Goal: Task Accomplishment & Management: Complete application form

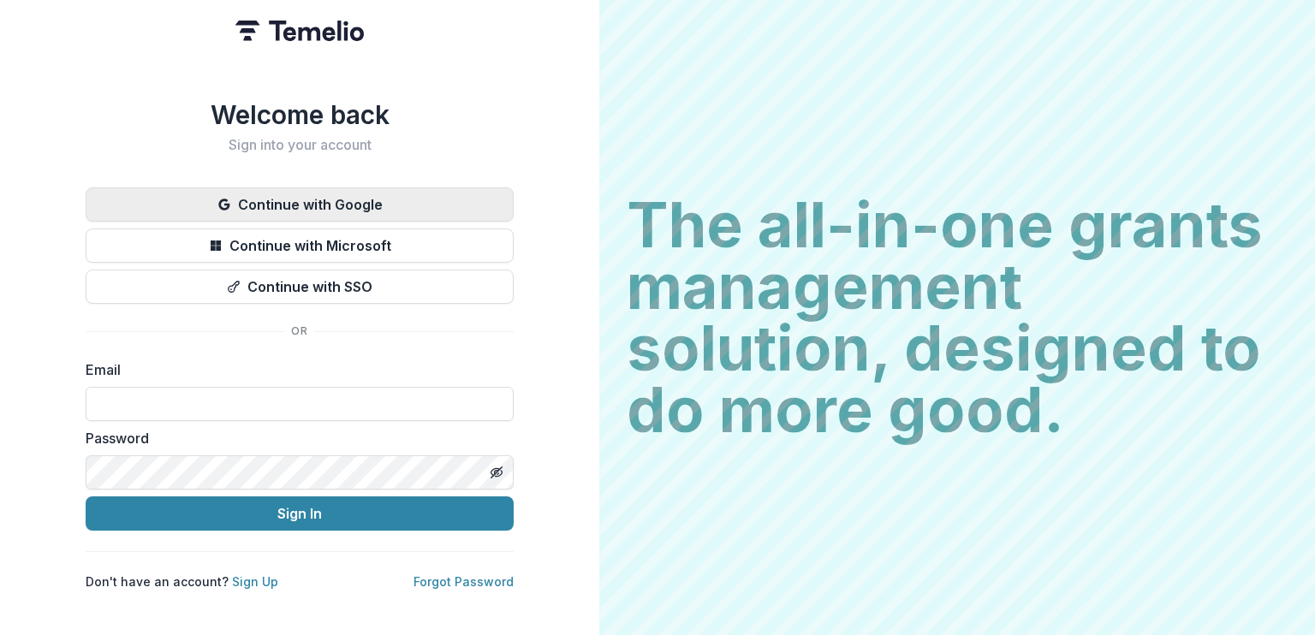
type input "**********"
click at [377, 197] on button "Continue with Google" at bounding box center [300, 204] width 428 height 34
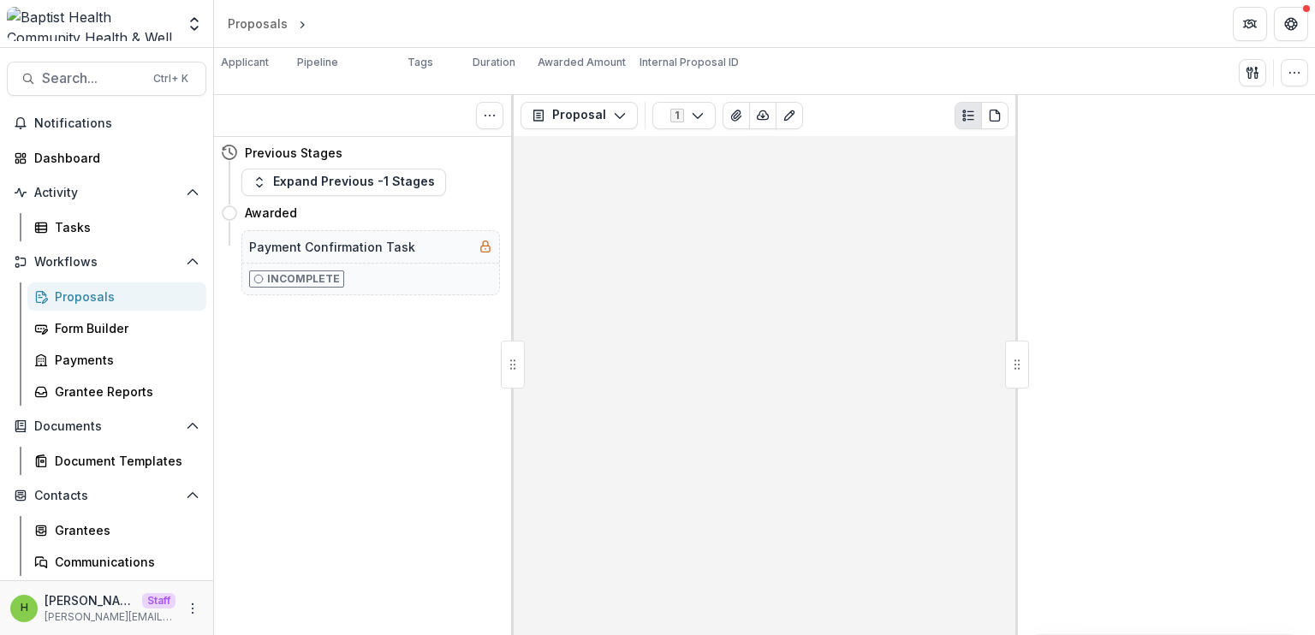
click at [96, 294] on div "Proposals" at bounding box center [124, 297] width 138 height 18
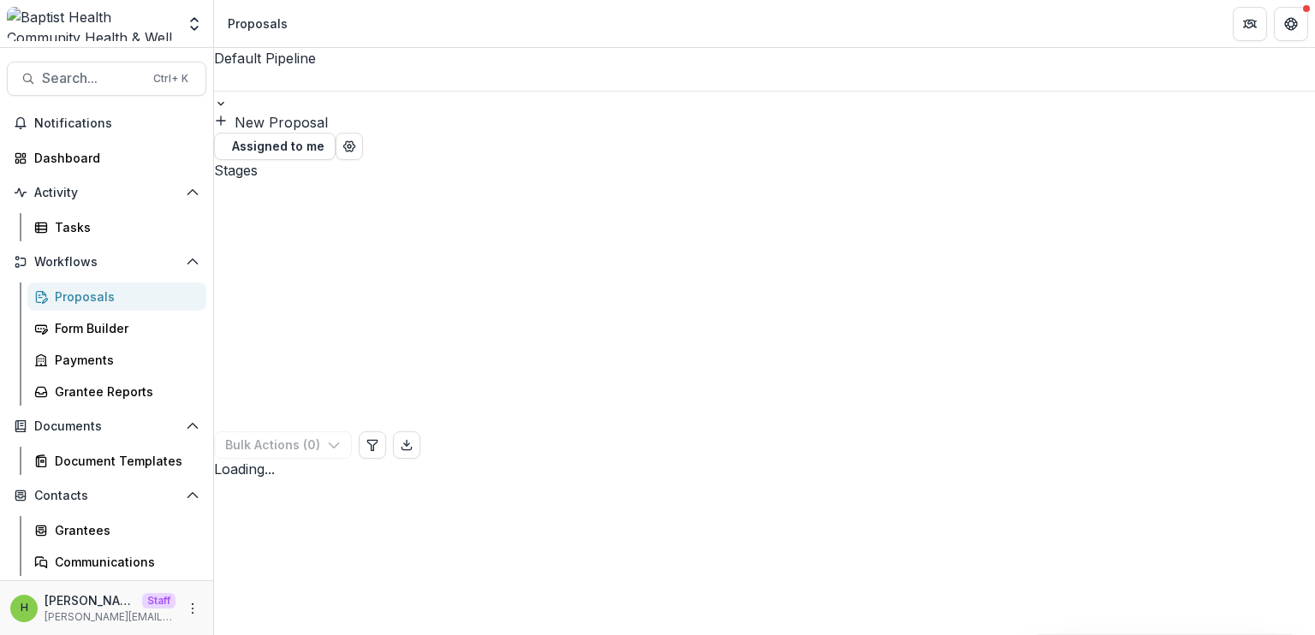
click at [328, 112] on button "New Proposal" at bounding box center [271, 122] width 114 height 21
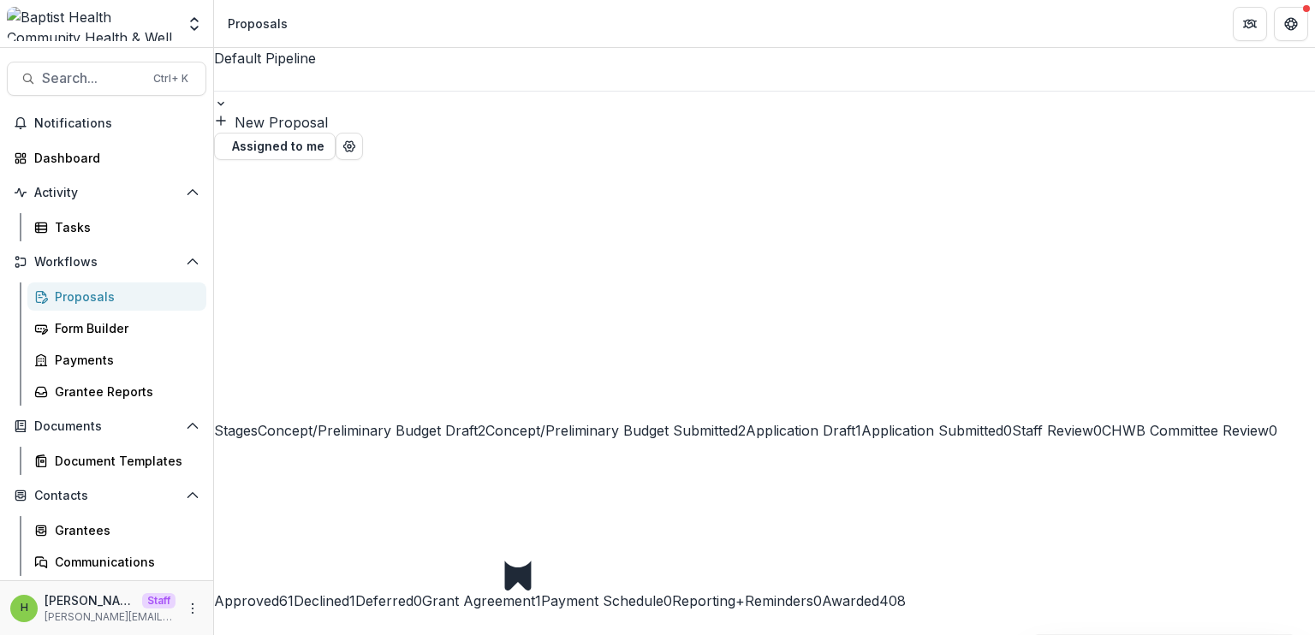
click at [535, 592] on span "Grant Agreement" at bounding box center [478, 600] width 113 height 17
click at [391, 422] on span "Concept/Preliminary Budget Draft" at bounding box center [368, 430] width 220 height 17
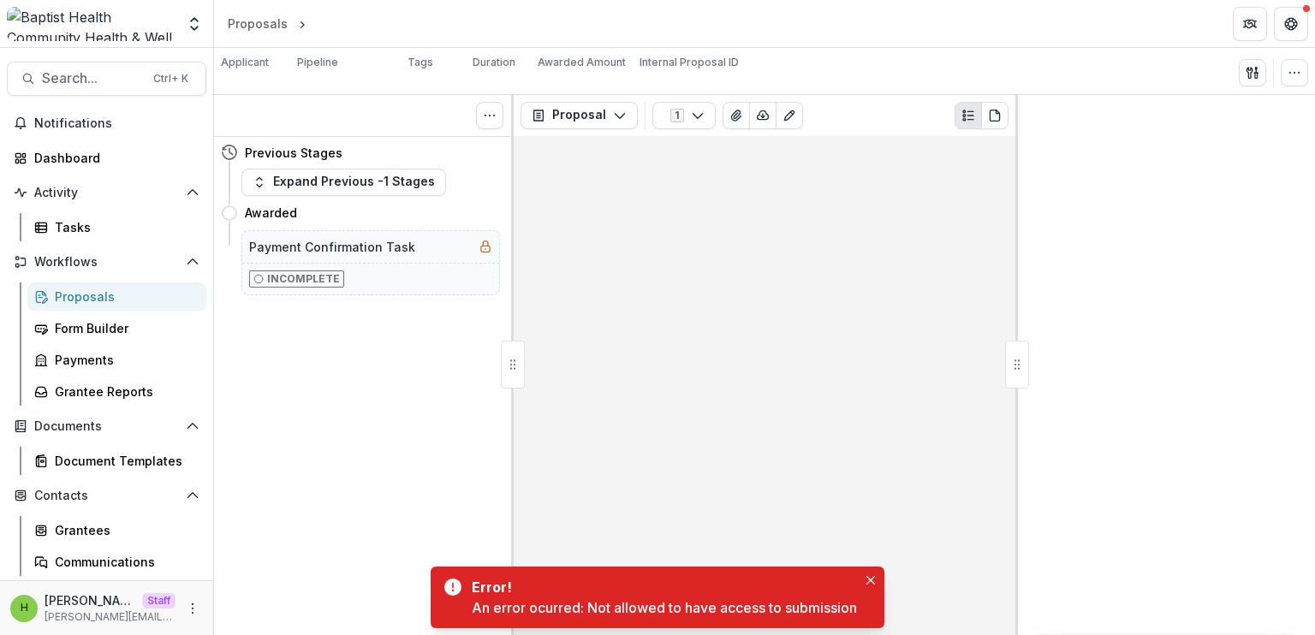
click at [681, 613] on div "An error ocurred: Not allowed to have access to submission" at bounding box center [664, 607] width 385 height 21
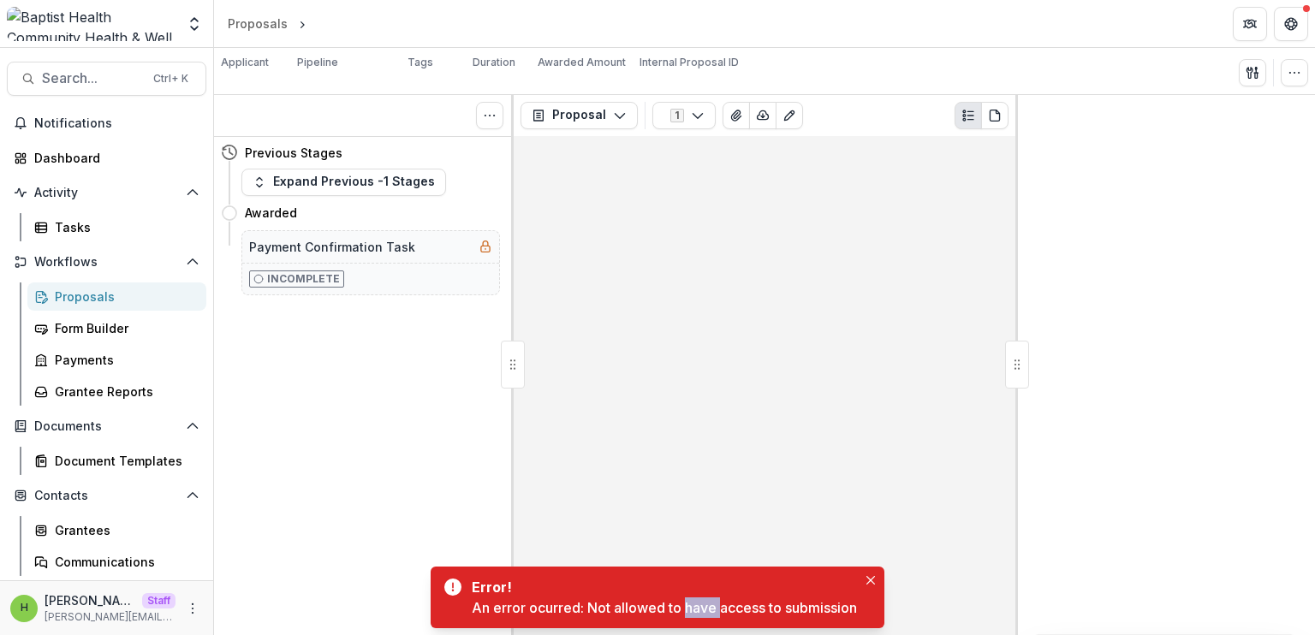
click at [102, 302] on div "Proposals" at bounding box center [124, 297] width 138 height 18
